Goal: Transaction & Acquisition: Purchase product/service

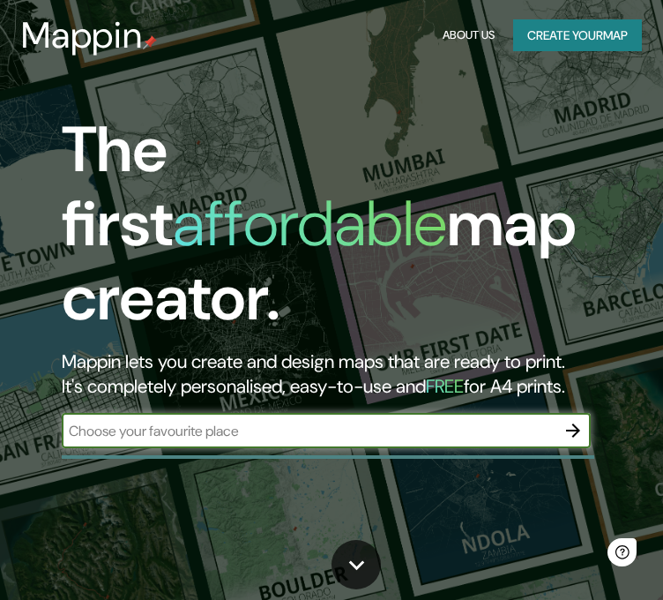
click at [313, 421] on input "text" at bounding box center [309, 431] width 494 height 20
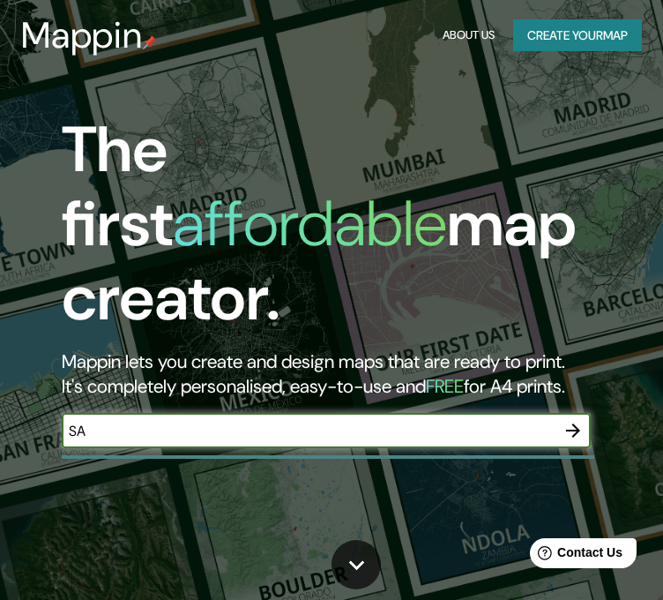
type input "[GEOGRAPHIC_DATA][PERSON_NAME][US_STATE]"
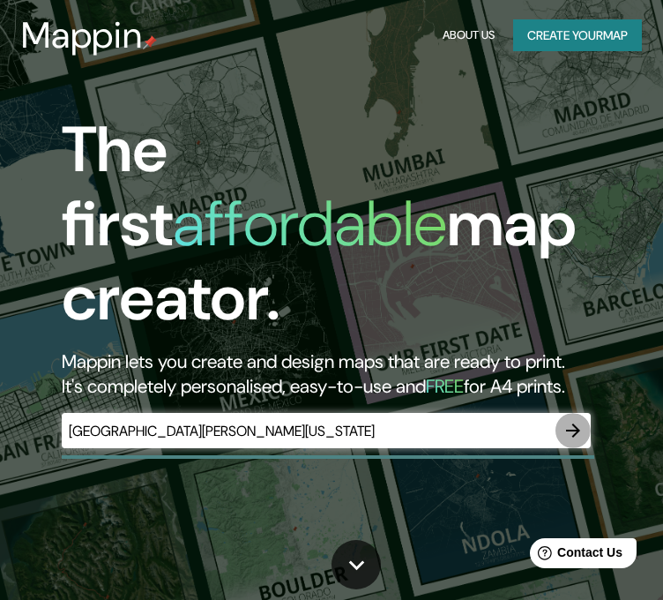
click at [579, 420] on icon "button" at bounding box center [573, 430] width 21 height 21
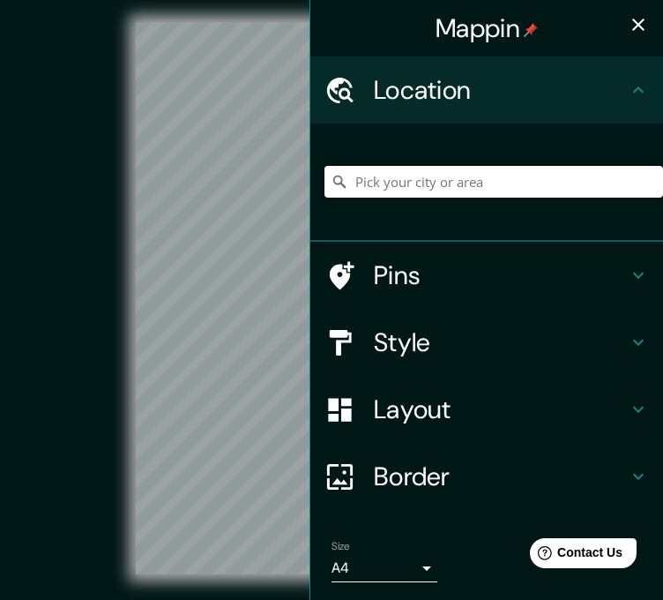
click at [559, 166] on input "Pick your city or area" at bounding box center [494, 182] width 339 height 32
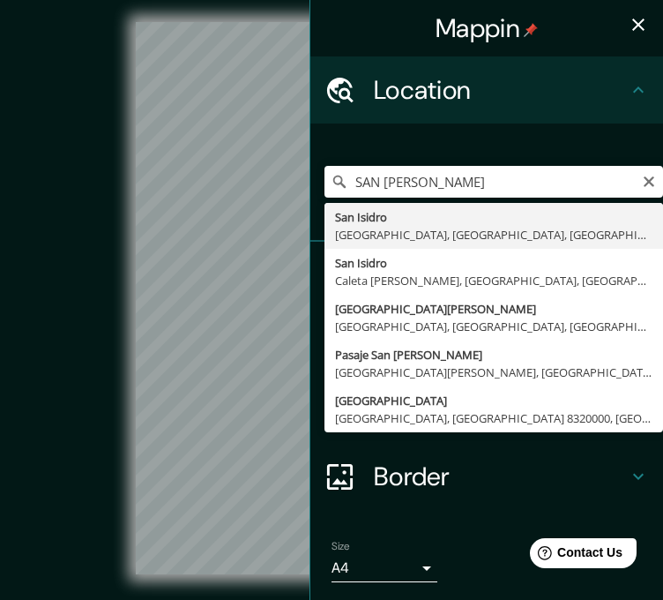
type input "[GEOGRAPHIC_DATA][PERSON_NAME], [GEOGRAPHIC_DATA], [GEOGRAPHIC_DATA], [GEOGRAPH…"
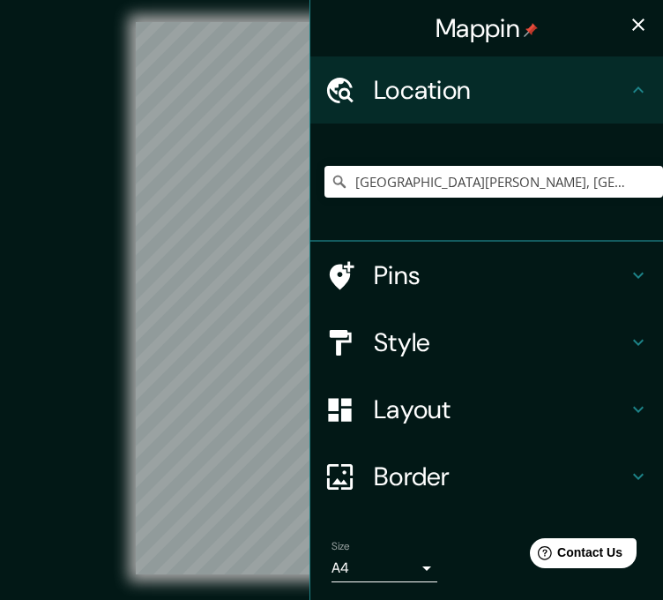
click at [628, 24] on icon "button" at bounding box center [638, 24] width 21 height 21
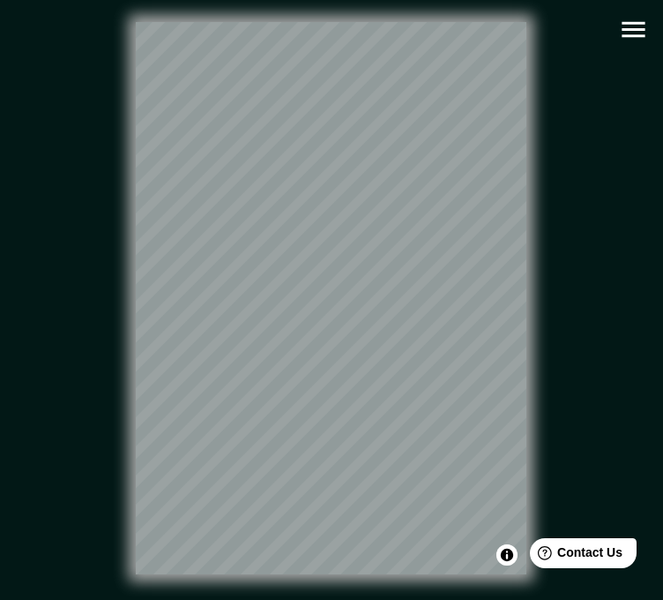
click at [621, 27] on icon "button" at bounding box center [633, 29] width 31 height 31
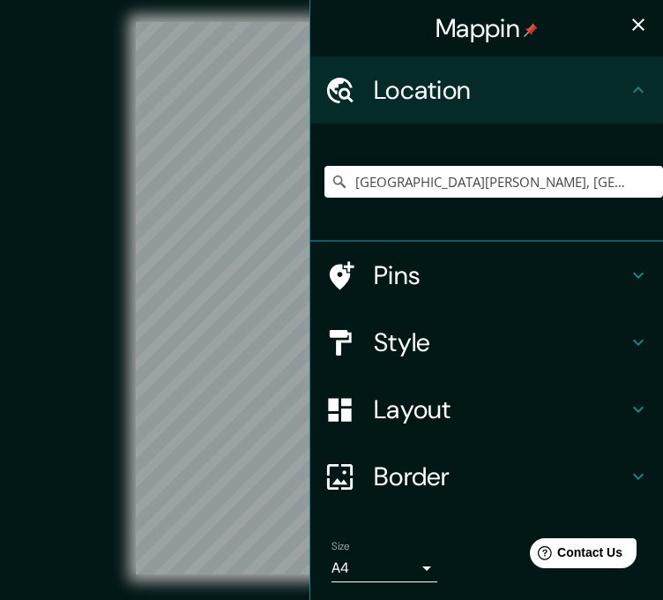
click at [420, 281] on h4 "Pins" at bounding box center [501, 275] width 254 height 32
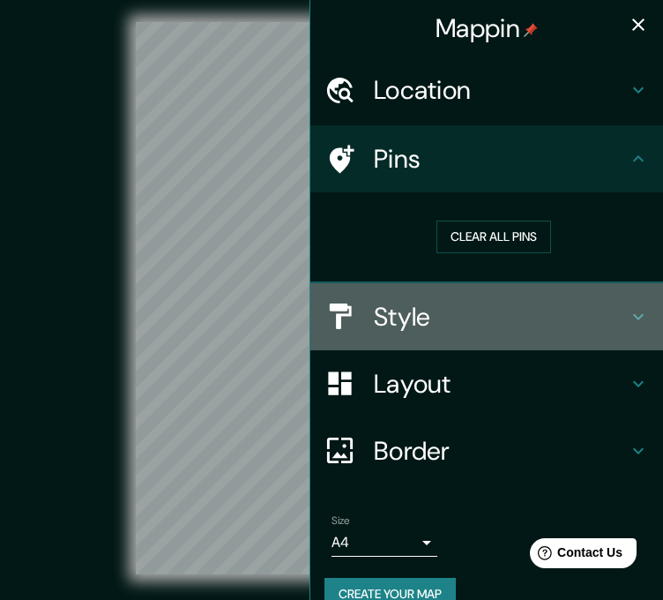
click at [388, 310] on h4 "Style" at bounding box center [501, 317] width 254 height 32
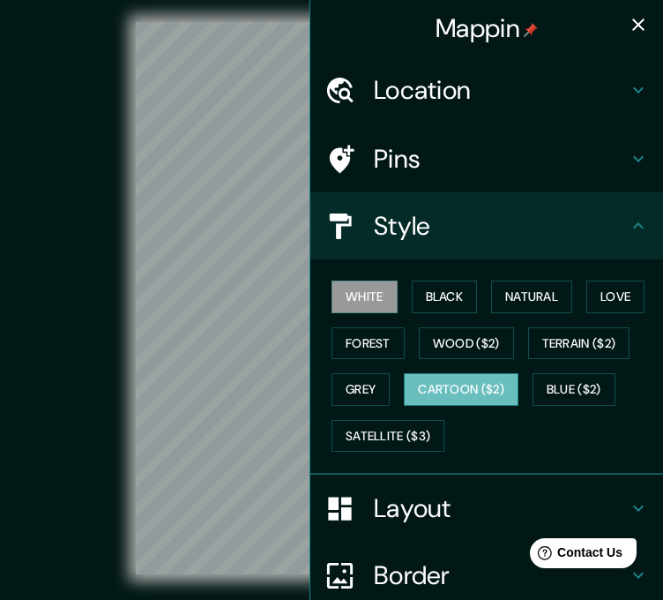
click at [441, 376] on button "Cartoon ($2)" at bounding box center [461, 389] width 115 height 33
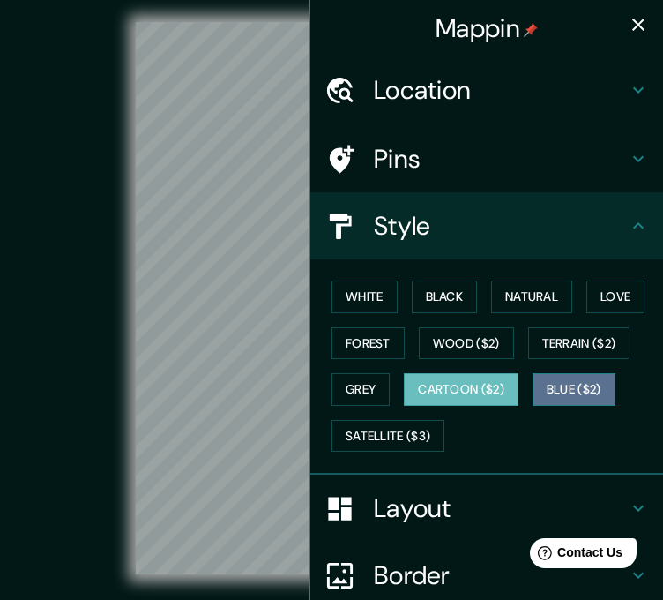
click at [545, 394] on button "Blue ($2)" at bounding box center [574, 389] width 83 height 33
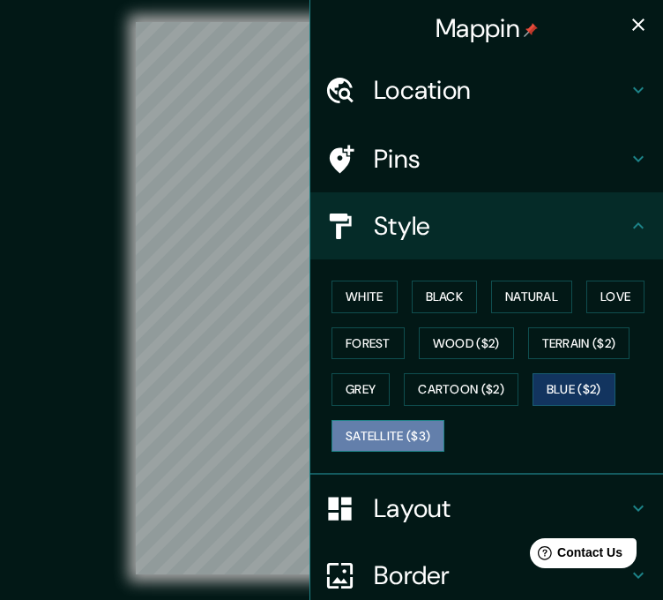
click at [383, 437] on button "Satellite ($3)" at bounding box center [388, 436] width 113 height 33
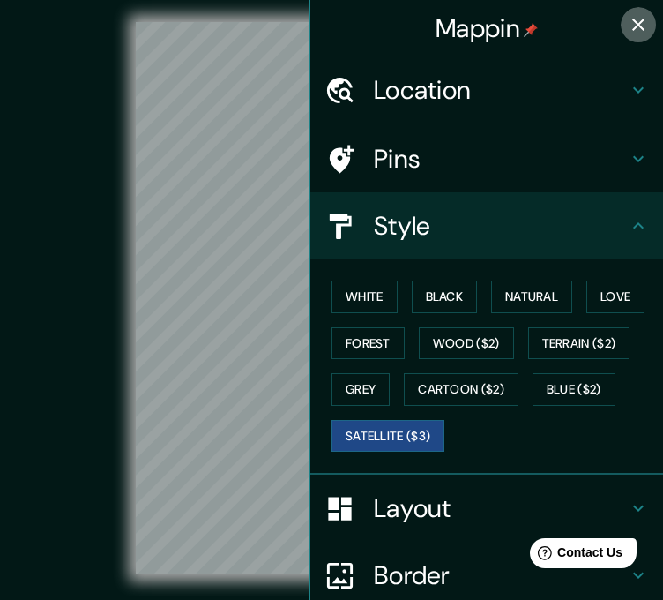
click at [628, 21] on icon "button" at bounding box center [638, 24] width 21 height 21
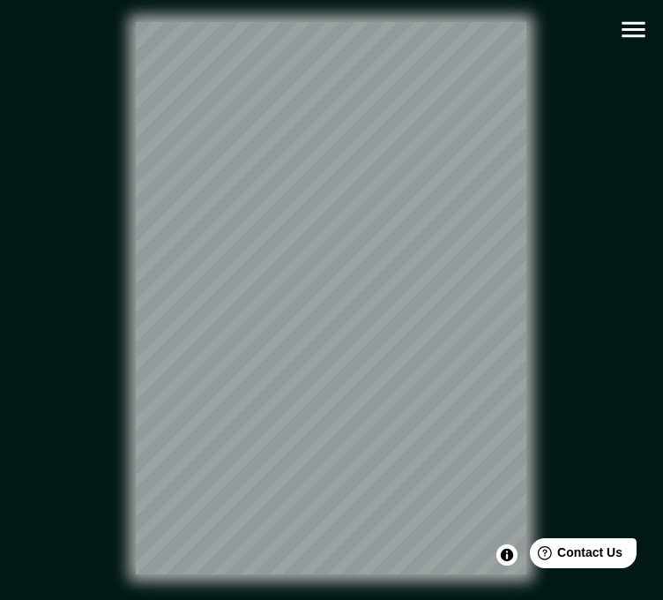
click at [648, 28] on icon "button" at bounding box center [633, 29] width 31 height 31
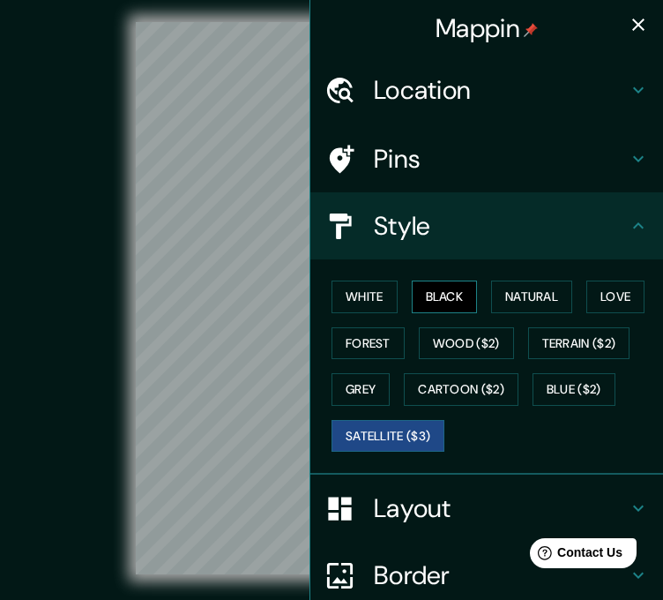
click at [445, 290] on button "Black" at bounding box center [445, 296] width 66 height 33
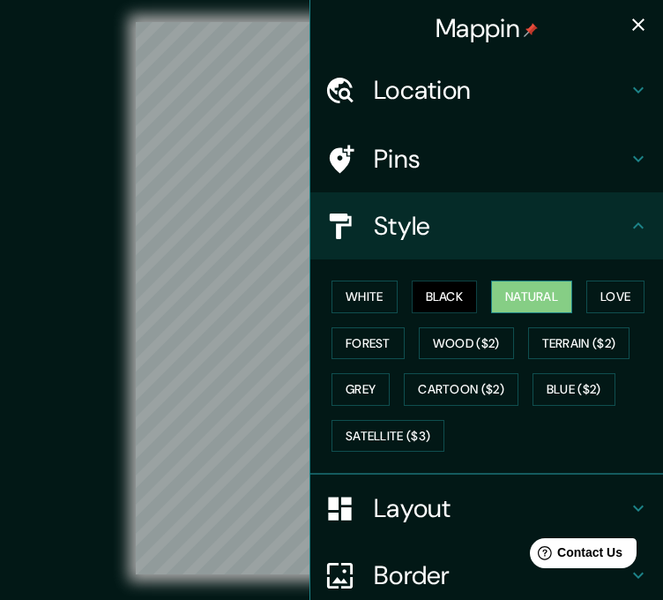
click at [504, 292] on button "Natural" at bounding box center [531, 296] width 81 height 33
click at [628, 34] on icon "button" at bounding box center [638, 24] width 21 height 21
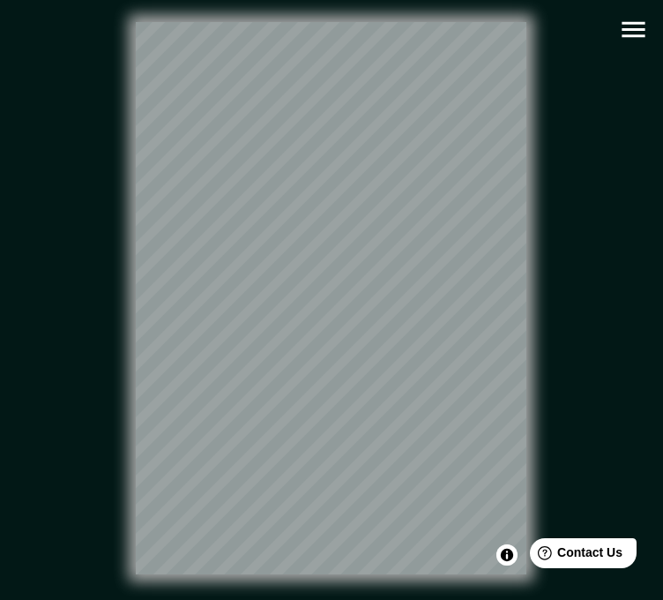
click at [634, 31] on icon "button" at bounding box center [633, 29] width 31 height 31
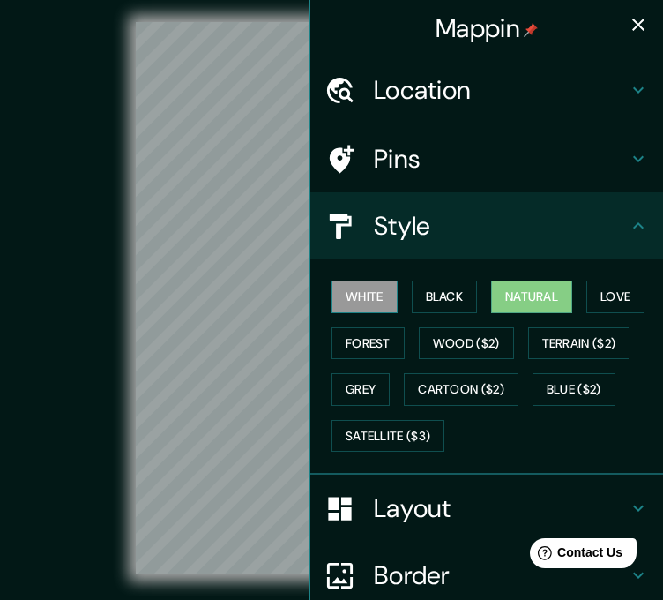
click at [332, 291] on button "White" at bounding box center [365, 296] width 66 height 33
click at [125, 256] on div "© Mapbox © OpenStreetMap Improve this map" at bounding box center [332, 298] width 597 height 540
click at [628, 16] on icon "button" at bounding box center [638, 24] width 21 height 21
